Goal: Check status: Check status

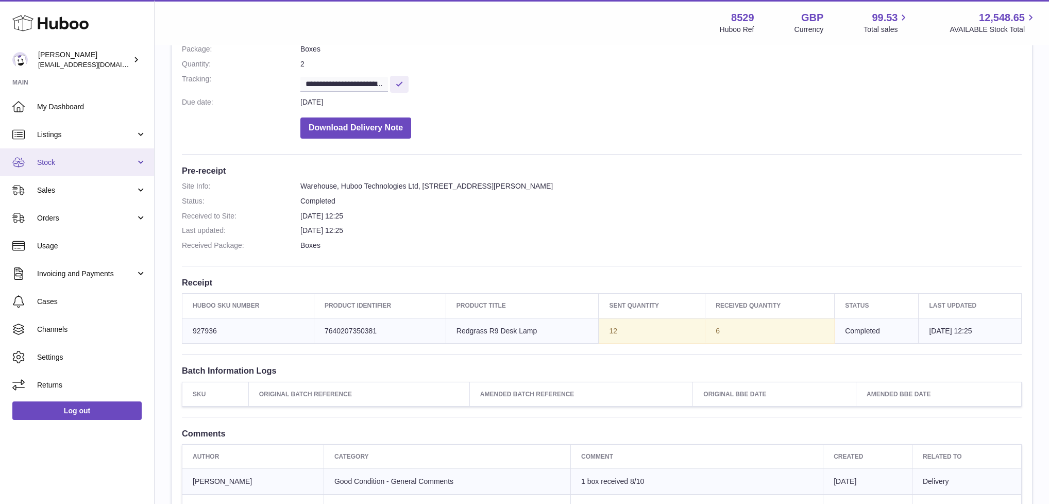
click at [58, 159] on span "Stock" at bounding box center [86, 163] width 98 height 10
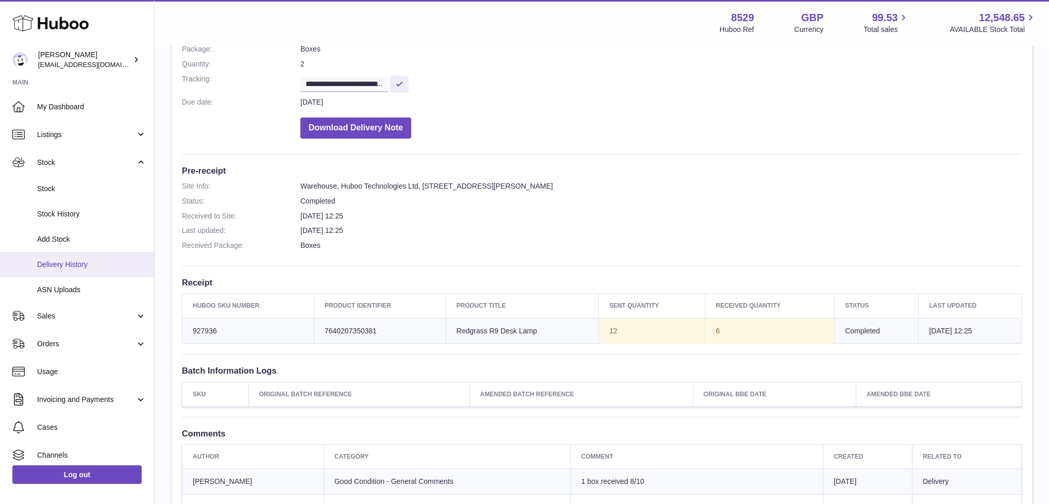
click at [77, 264] on span "Delivery History" at bounding box center [91, 265] width 109 height 10
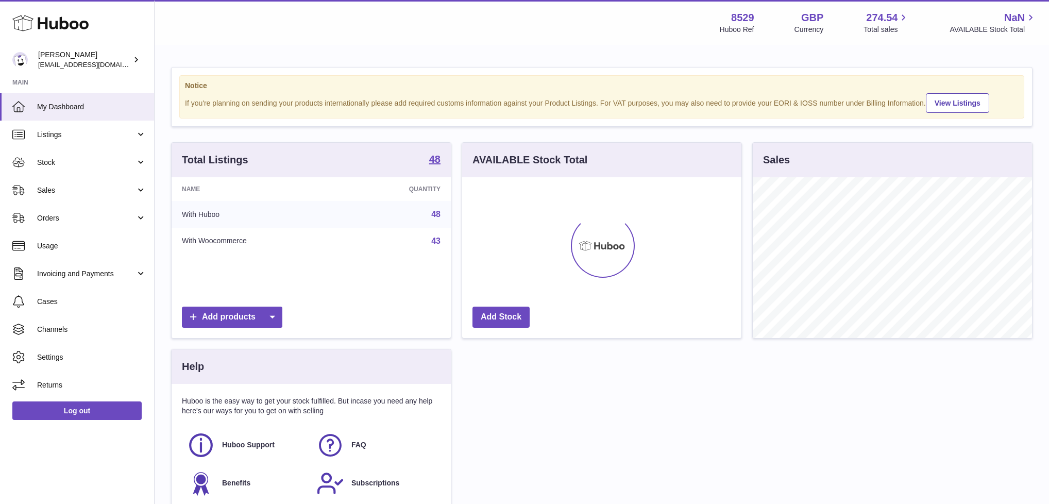
scroll to position [161, 279]
click at [58, 152] on link "Stock" at bounding box center [77, 162] width 154 height 28
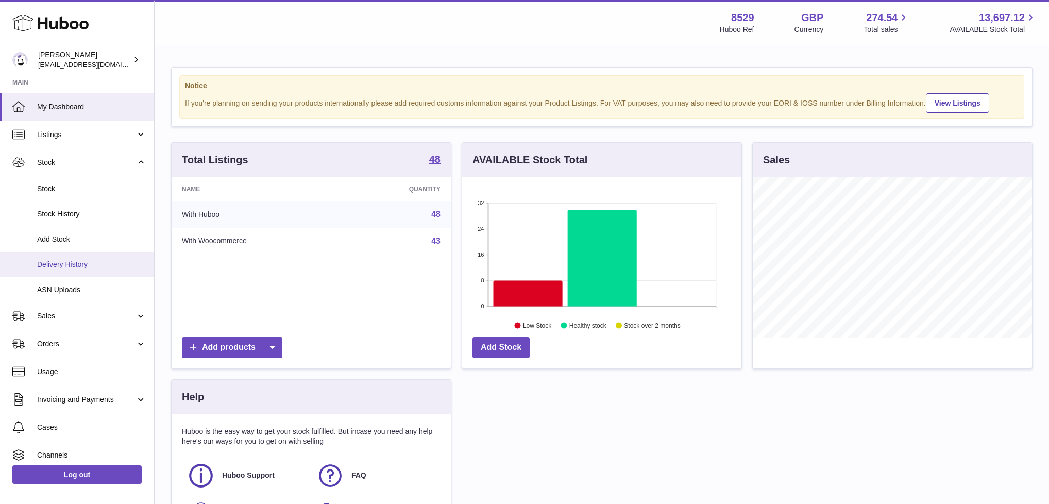
click at [59, 265] on span "Delivery History" at bounding box center [91, 265] width 109 height 10
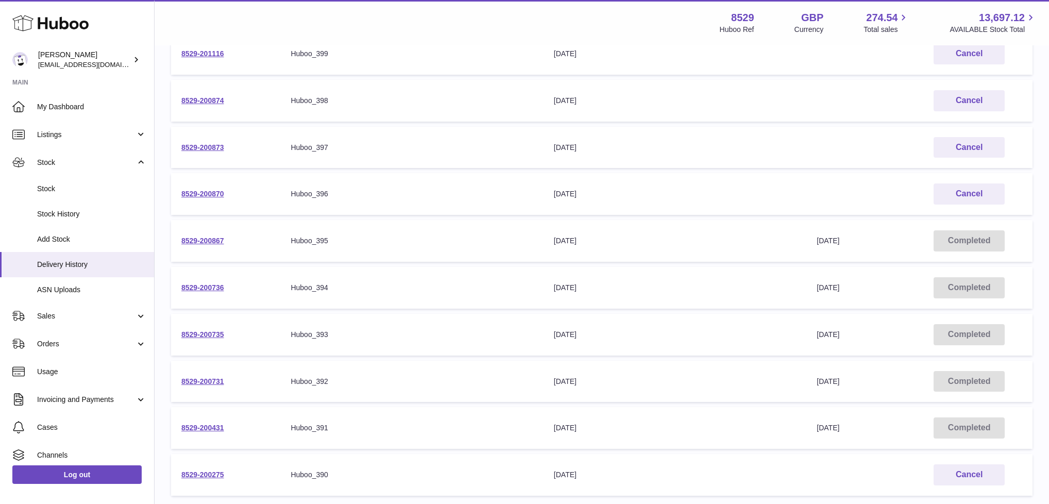
scroll to position [272, 0]
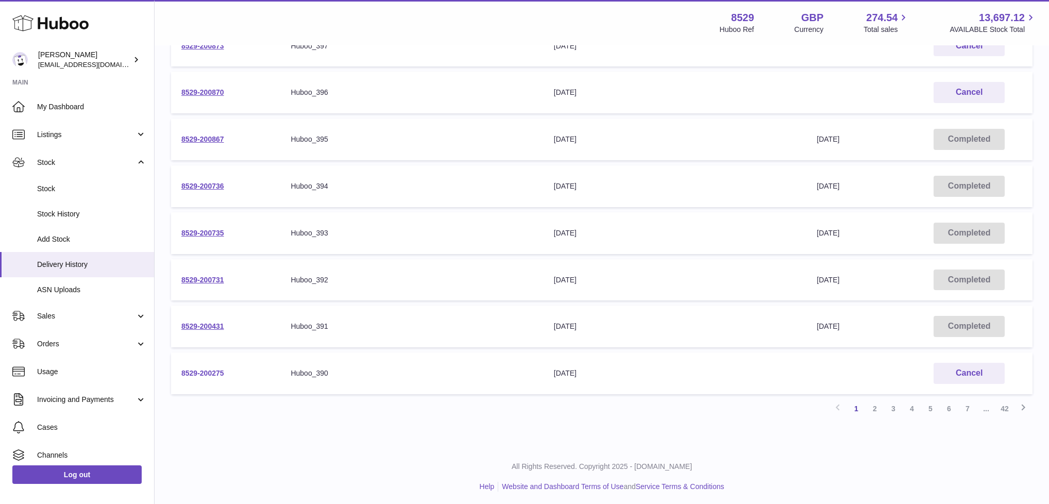
click at [198, 369] on link "8529-200275" at bounding box center [202, 373] width 43 height 8
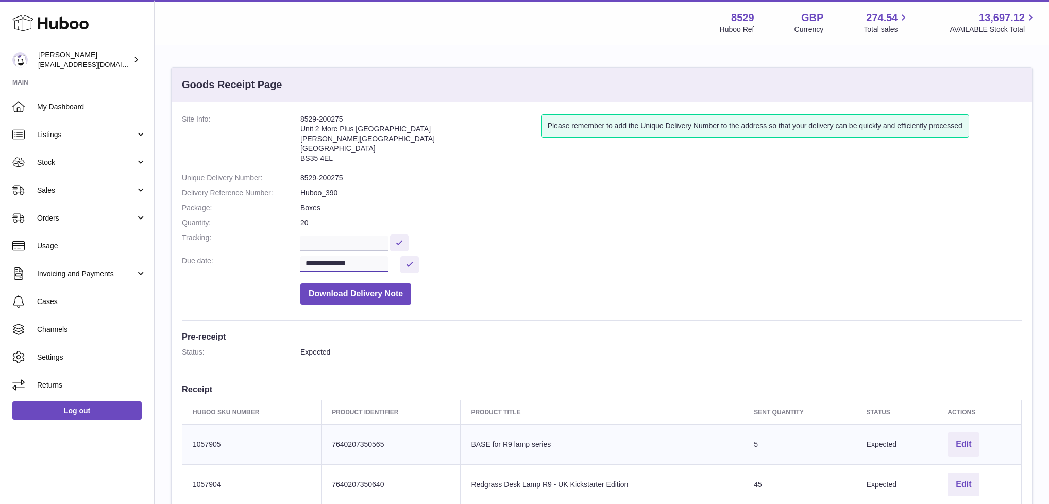
click at [369, 258] on input "**********" at bounding box center [344, 263] width 88 height 15
click at [448, 283] on icon "button" at bounding box center [447, 283] width 4 height 6
click at [342, 364] on span "14" at bounding box center [337, 364] width 19 height 19
type input "**********"
click at [403, 259] on button at bounding box center [409, 264] width 19 height 17
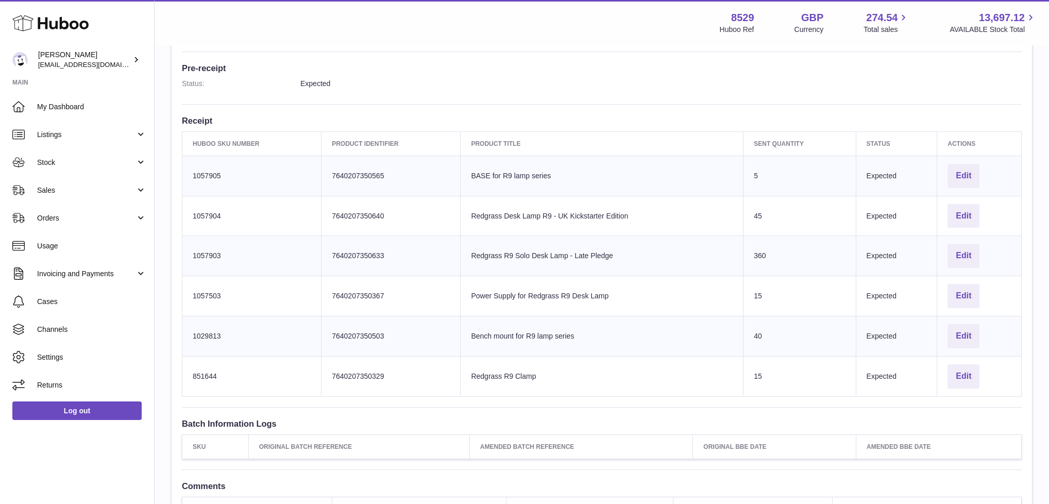
scroll to position [414, 0]
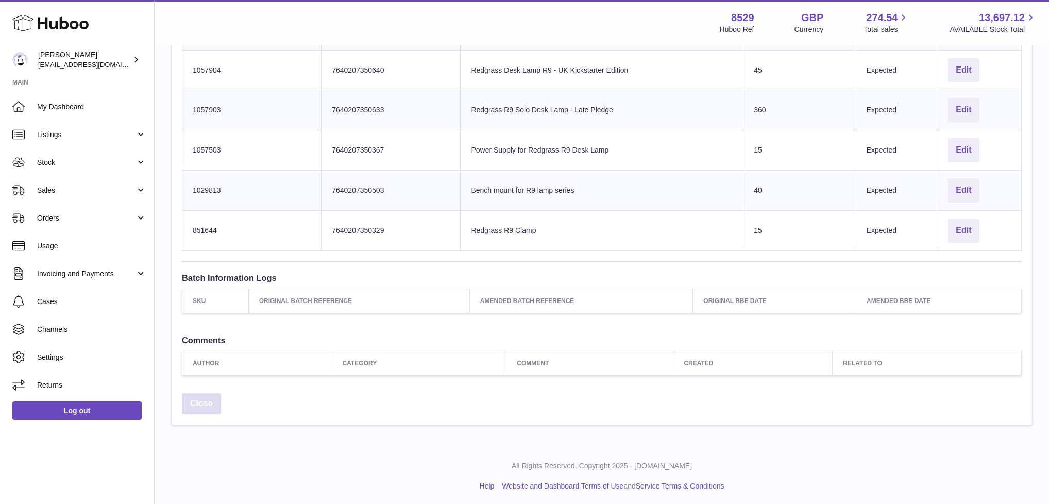
click at [192, 397] on link "Close" at bounding box center [201, 403] width 39 height 21
